Goal: Information Seeking & Learning: Learn about a topic

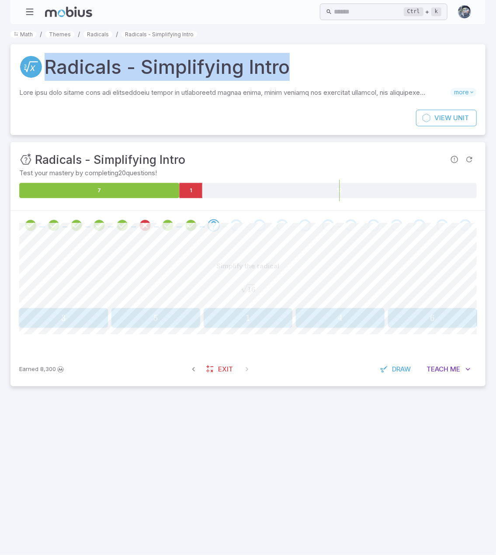
drag, startPoint x: 289, startPoint y: 67, endPoint x: 10, endPoint y: 67, distance: 278.4
click at [10, 67] on div "Radicals - Simplifying Intro Skills you will learn include: Radicals from facto…" at bounding box center [247, 77] width 475 height 66
copy h1 "Radicals - Simplifying Intro"
click at [309, 69] on div "Radicals - Simplifying Intro" at bounding box center [248, 67] width 458 height 28
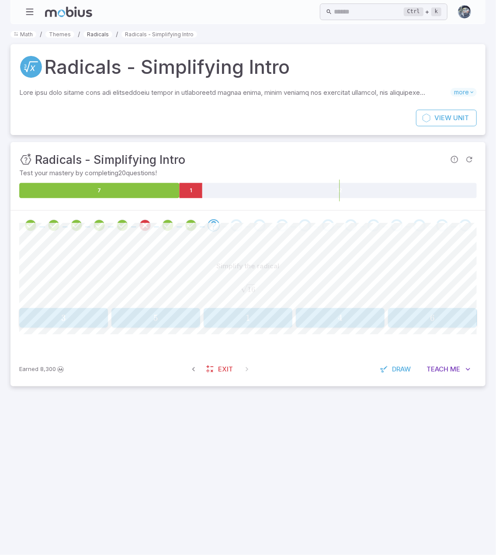
click at [106, 37] on link "Radicals" at bounding box center [97, 34] width 29 height 7
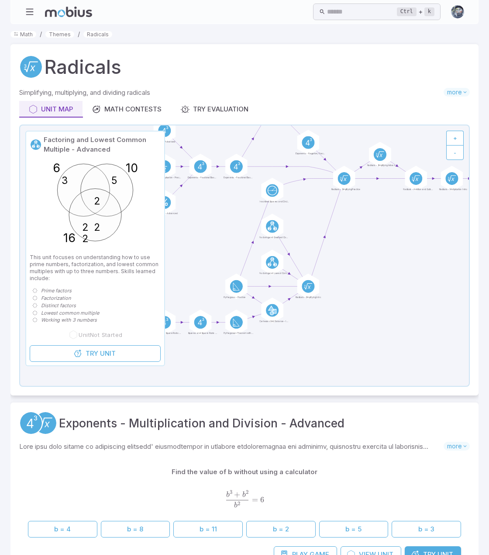
drag, startPoint x: 357, startPoint y: 326, endPoint x: 370, endPoint y: 249, distance: 78.0
click at [370, 249] on icon at bounding box center [244, 255] width 449 height 260
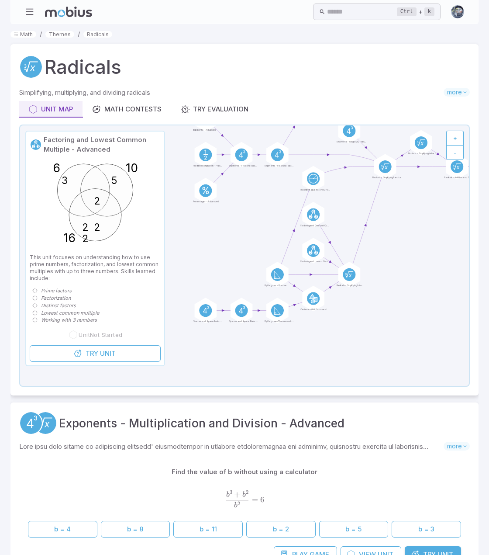
drag, startPoint x: 341, startPoint y: 338, endPoint x: 382, endPoint y: 326, distance: 42.7
click at [382, 326] on icon at bounding box center [244, 255] width 449 height 260
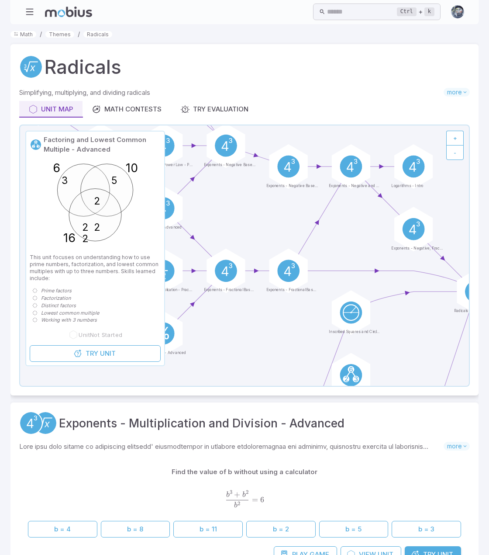
drag, startPoint x: 267, startPoint y: 210, endPoint x: 269, endPoint y: 343, distance: 132.9
click at [271, 373] on icon at bounding box center [244, 255] width 449 height 260
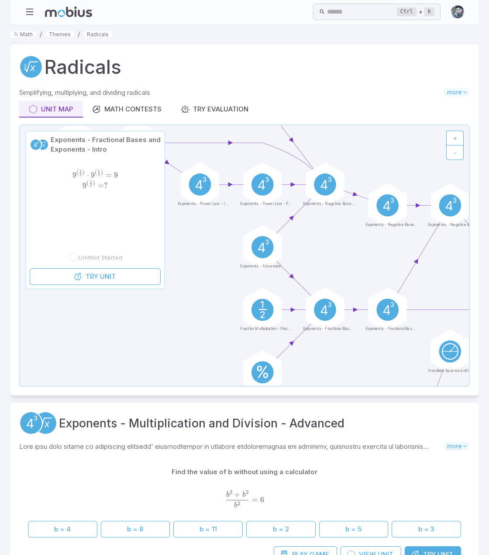
drag, startPoint x: 279, startPoint y: 211, endPoint x: 344, endPoint y: 232, distance: 68.4
click at [344, 232] on icon at bounding box center [244, 255] width 449 height 260
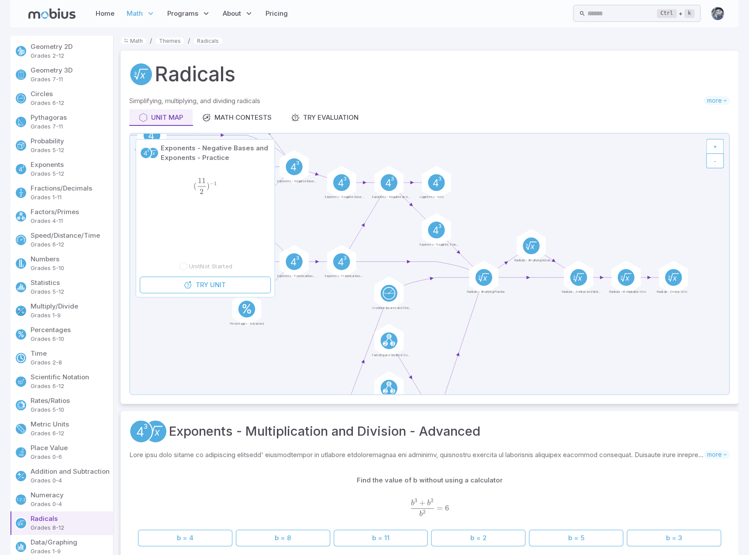
drag, startPoint x: 488, startPoint y: 183, endPoint x: 335, endPoint y: 136, distance: 160.1
click at [335, 136] on icon at bounding box center [429, 264] width 599 height 260
click at [496, 244] on icon at bounding box center [527, 245] width 2 height 3
click at [192, 274] on span "Try" at bounding box center [197, 278] width 13 height 10
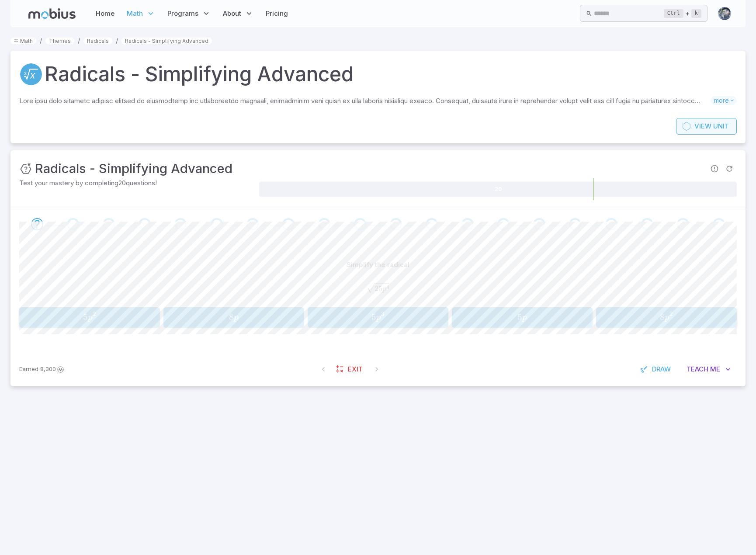
click at [496, 124] on span "View" at bounding box center [702, 126] width 17 height 10
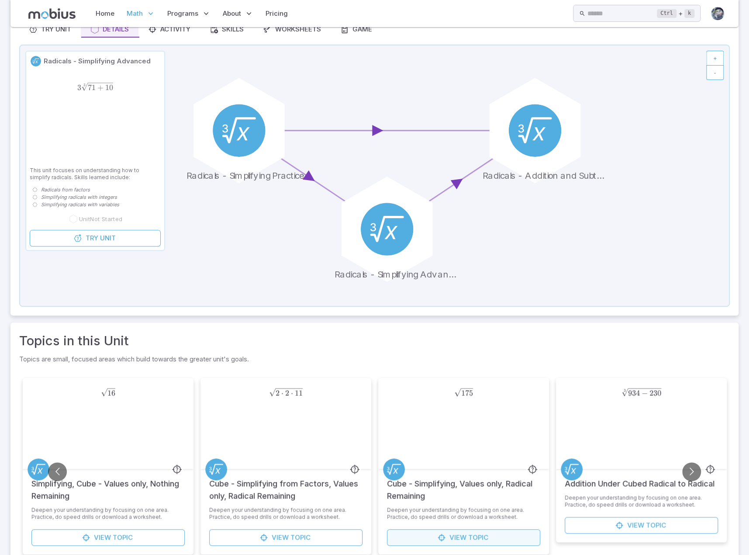
scroll to position [126, 0]
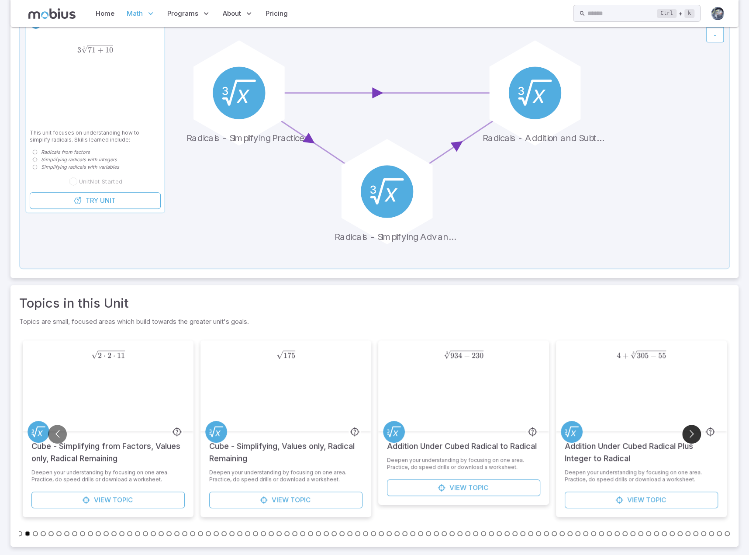
click at [496, 436] on button "Go to next slide" at bounding box center [692, 434] width 19 height 19
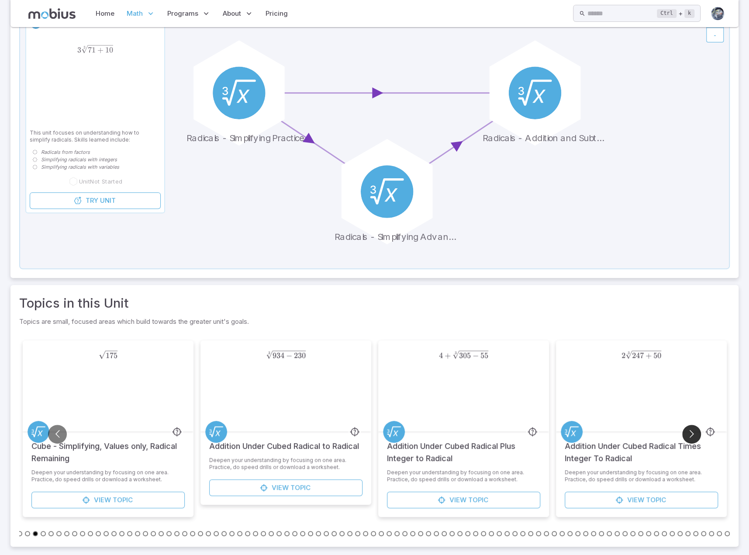
click at [496, 436] on button "Go to next slide" at bounding box center [692, 434] width 19 height 19
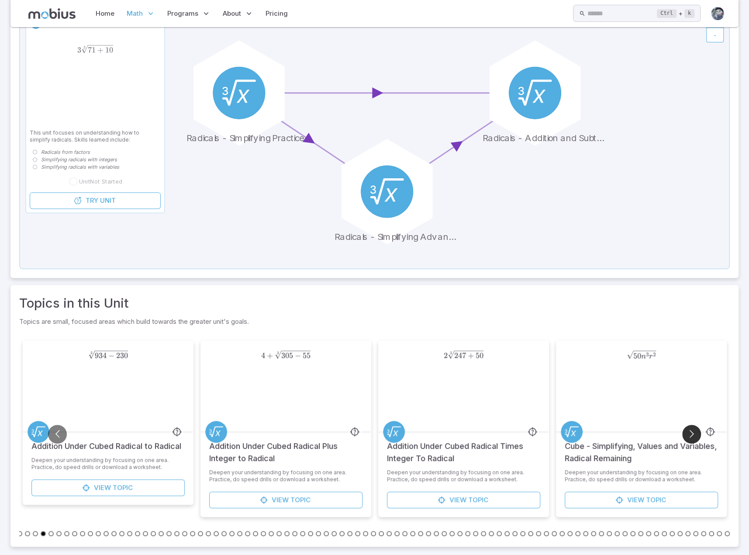
click at [496, 436] on button "Go to next slide" at bounding box center [692, 434] width 19 height 19
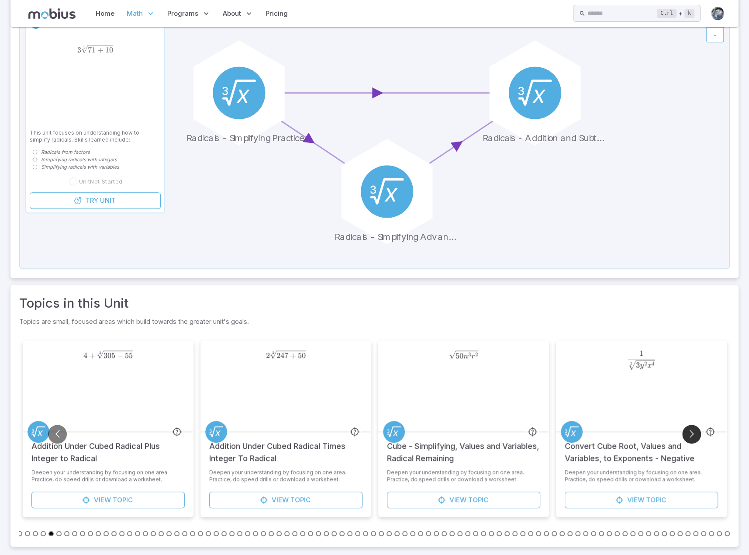
click at [496, 436] on button "Go to next slide" at bounding box center [692, 434] width 19 height 19
click at [496, 431] on button "Go to next slide" at bounding box center [692, 434] width 19 height 19
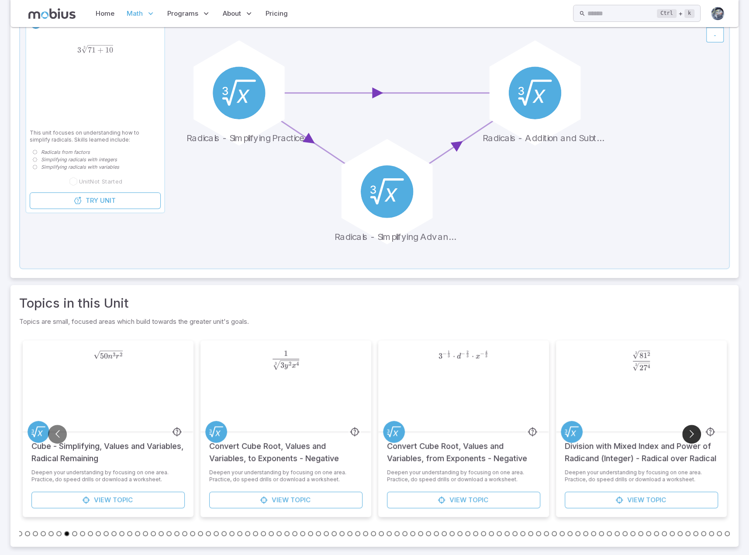
click at [496, 431] on button "Go to next slide" at bounding box center [692, 434] width 19 height 19
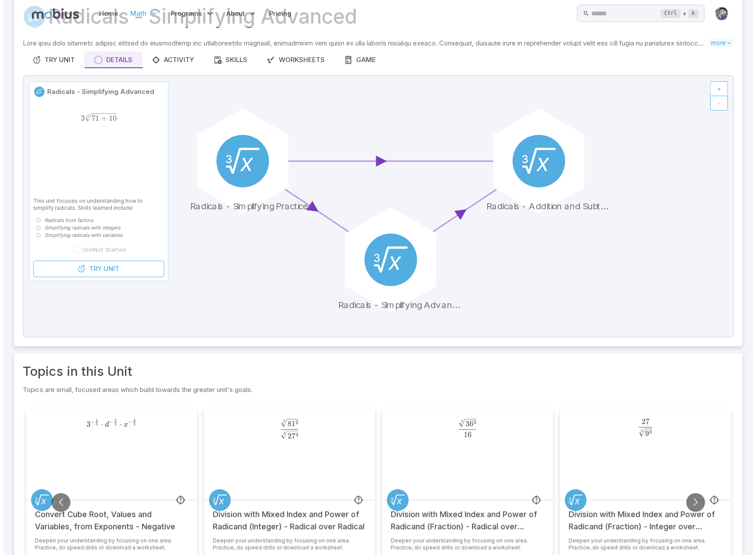
scroll to position [0, 0]
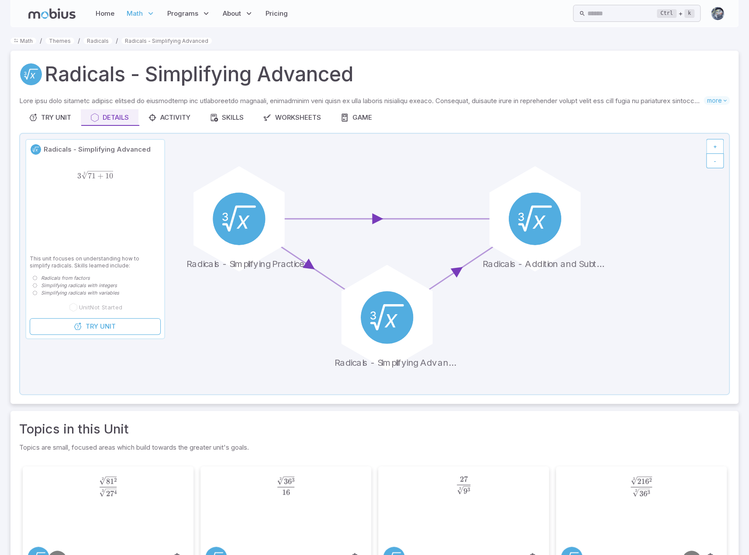
click at [369, 71] on div "Radicals - Simplifying Advanced" at bounding box center [374, 74] width 711 height 30
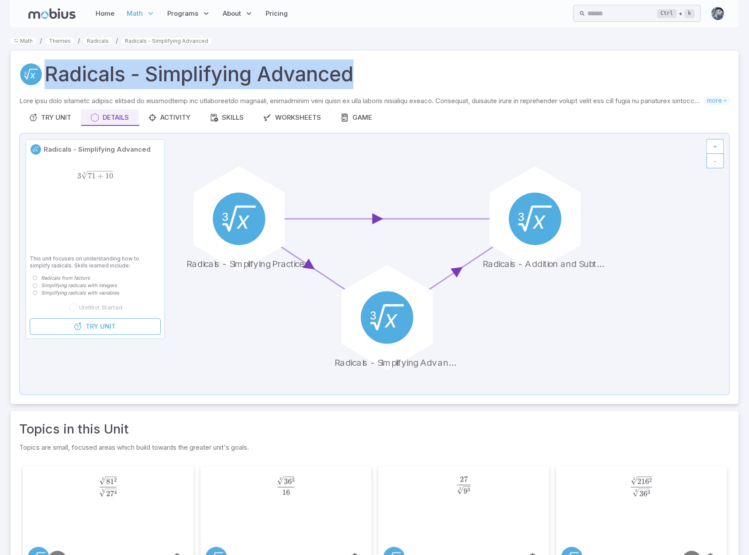
drag, startPoint x: 364, startPoint y: 73, endPoint x: 46, endPoint y: 76, distance: 318.6
click at [46, 76] on div "Radicals - Simplifying Advanced" at bounding box center [374, 74] width 711 height 30
copy h1 "Radicals - Simplifying Advanced"
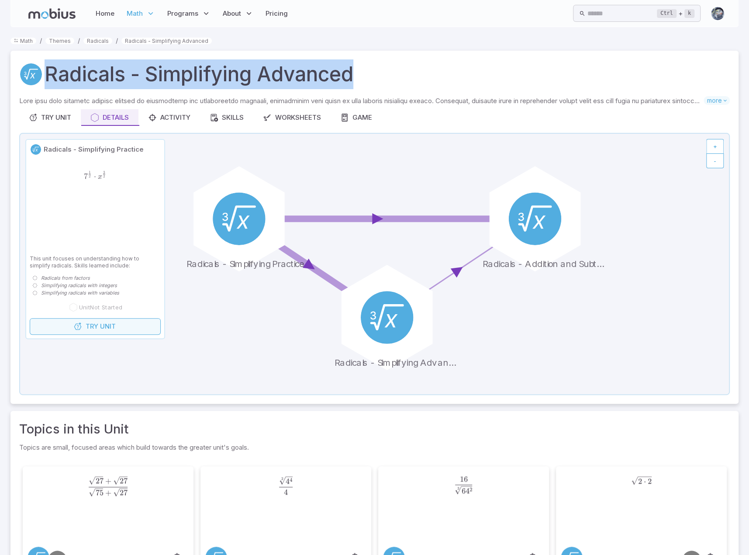
click at [101, 327] on span "Unit" at bounding box center [108, 327] width 16 height 10
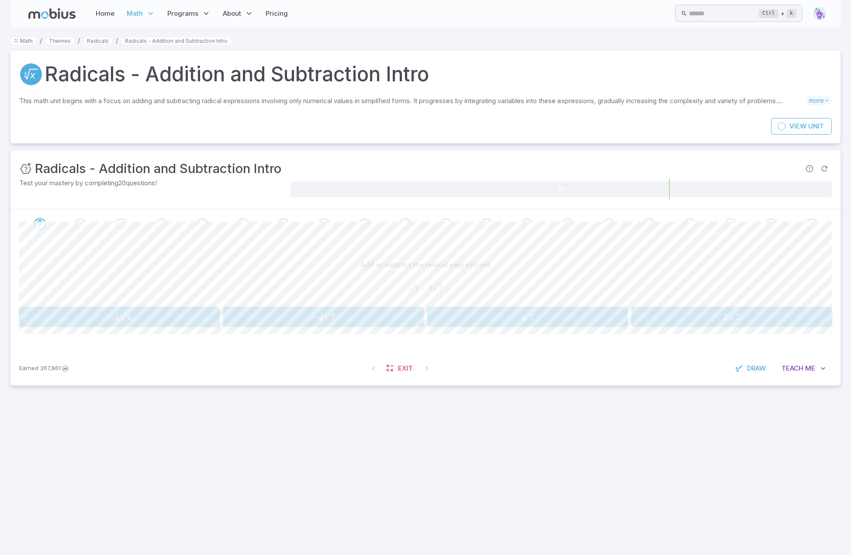
click at [430, 102] on p "This math unit begins with a focus on adding and subtracting radical expression…" at bounding box center [412, 101] width 787 height 10
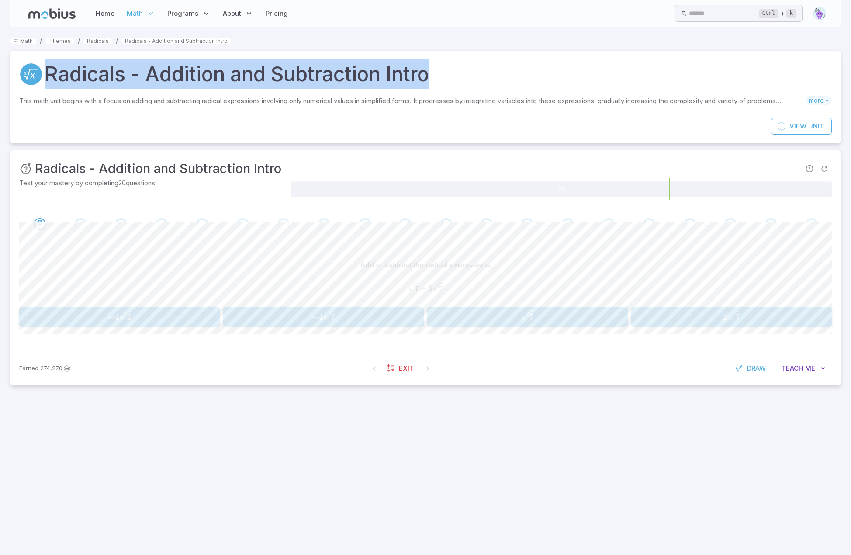
drag, startPoint x: 440, startPoint y: 75, endPoint x: 48, endPoint y: 76, distance: 392.0
click at [48, 76] on div "Radicals - Addition and Subtraction Intro" at bounding box center [425, 74] width 813 height 30
copy h1 "Radicals - Addition and Subtraction Intro"
